Goal: Task Accomplishment & Management: Use online tool/utility

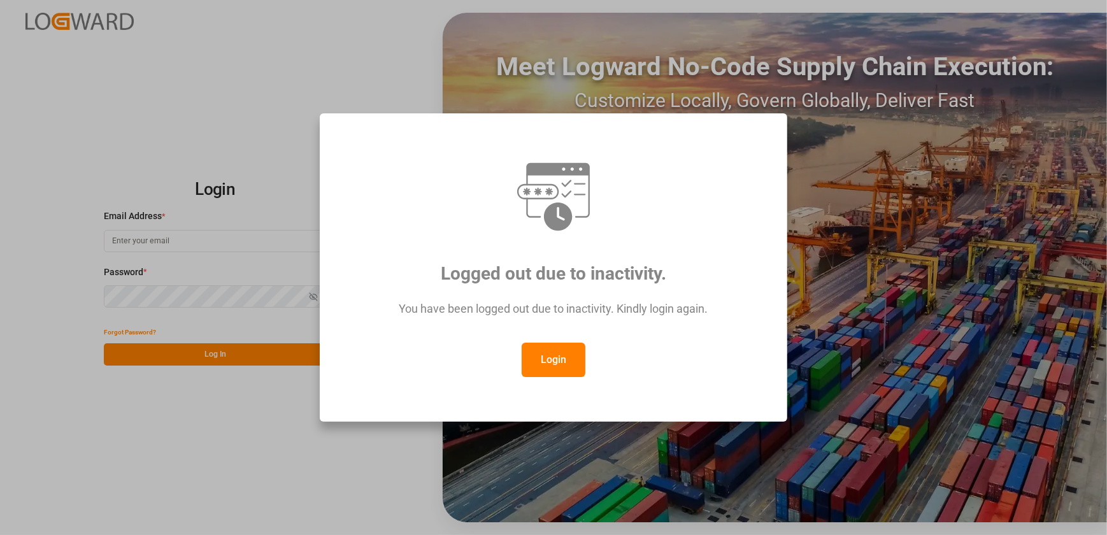
click at [566, 361] on button "Login" at bounding box center [554, 360] width 64 height 34
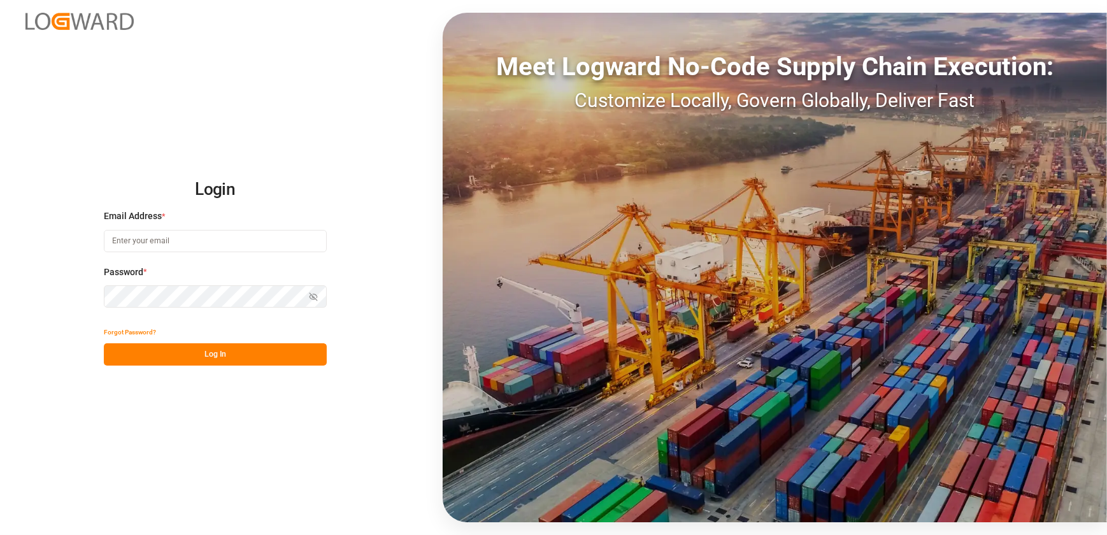
click at [251, 243] on input at bounding box center [215, 241] width 223 height 22
type input "[EMAIL_ADDRESS][DOMAIN_NAME]"
click at [228, 356] on button "Log In" at bounding box center [215, 354] width 223 height 22
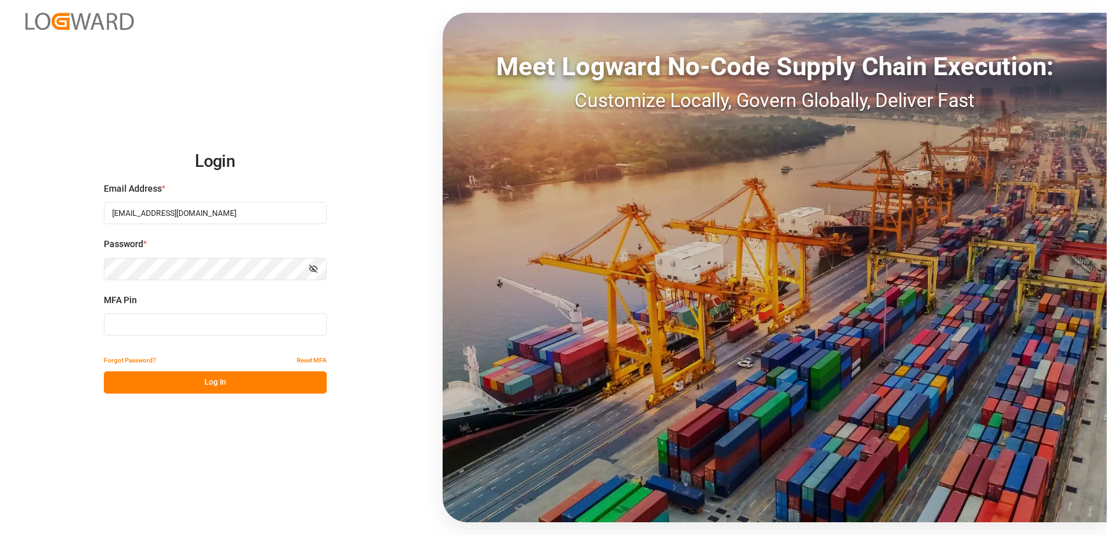
click at [131, 317] on input at bounding box center [215, 324] width 223 height 22
type input "036940"
click at [214, 385] on button "Log In" at bounding box center [215, 382] width 223 height 22
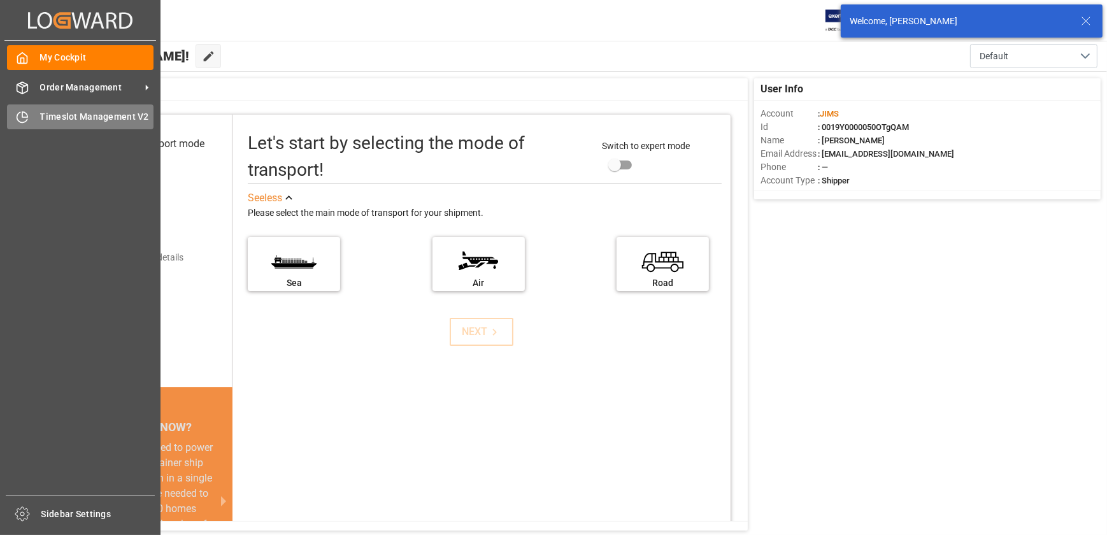
click at [72, 106] on div "Timeslot Management V2 Timeslot Management V2" at bounding box center [80, 116] width 147 height 25
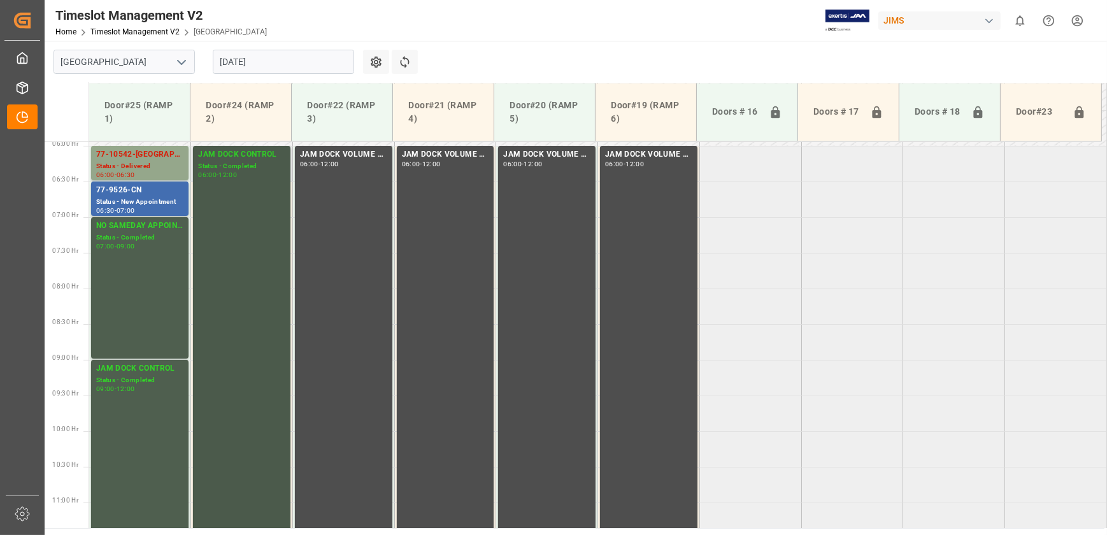
scroll to position [397, 0]
